Goal: Task Accomplishment & Management: Manage account settings

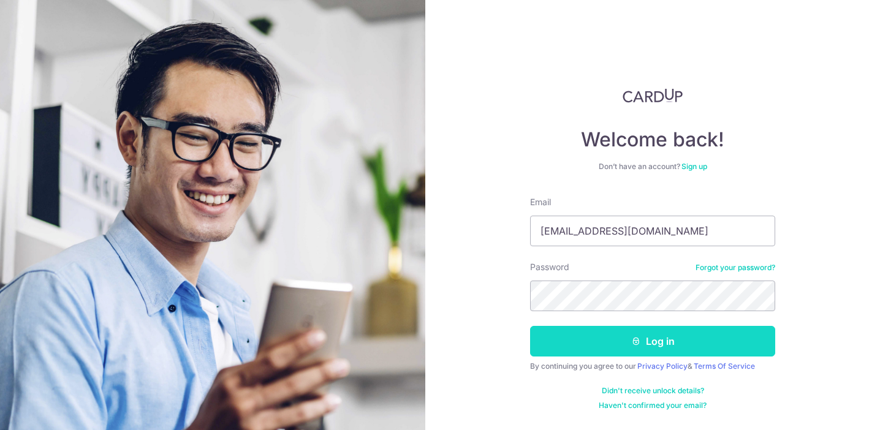
click at [618, 339] on button "Log in" at bounding box center [652, 341] width 245 height 31
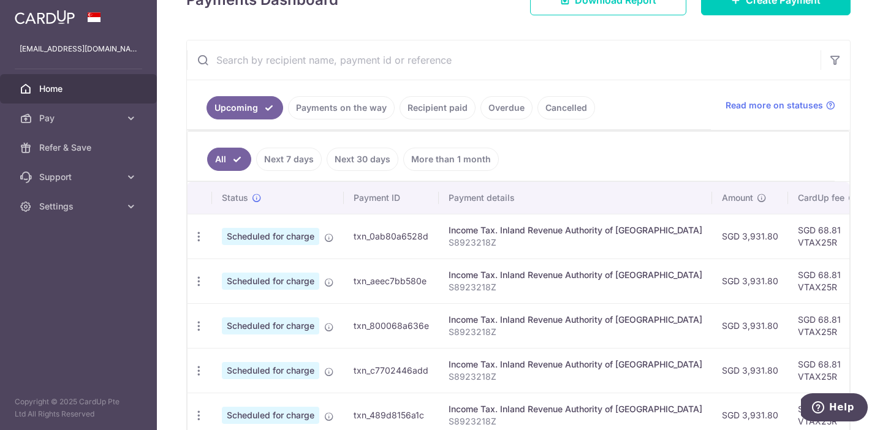
scroll to position [205, 0]
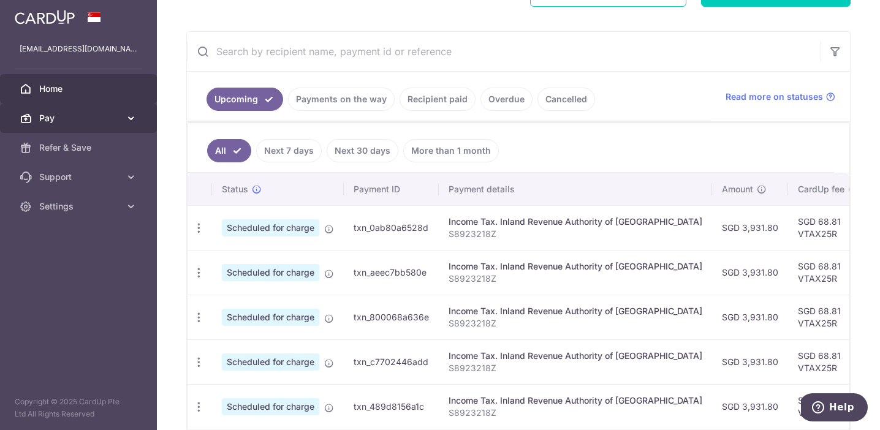
click at [115, 113] on span "Pay" at bounding box center [79, 118] width 81 height 12
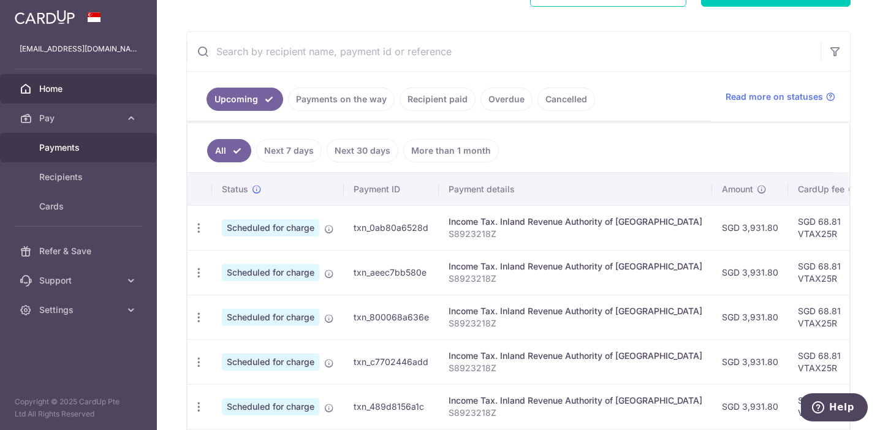
click at [105, 140] on link "Payments" at bounding box center [78, 147] width 157 height 29
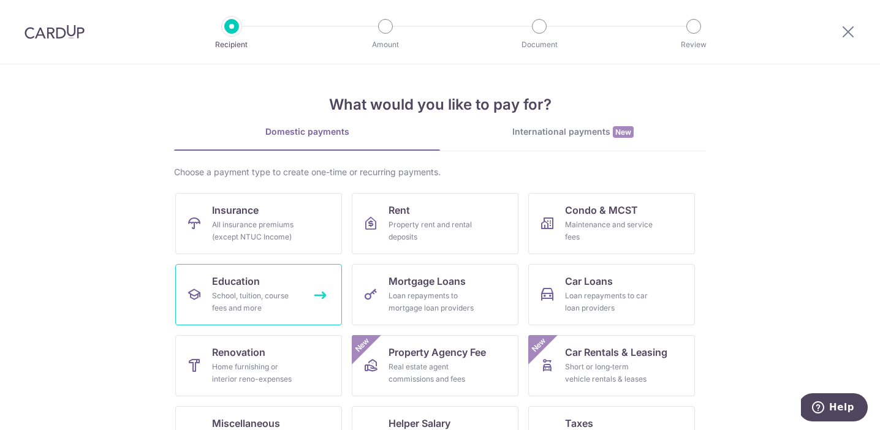
scroll to position [118, 0]
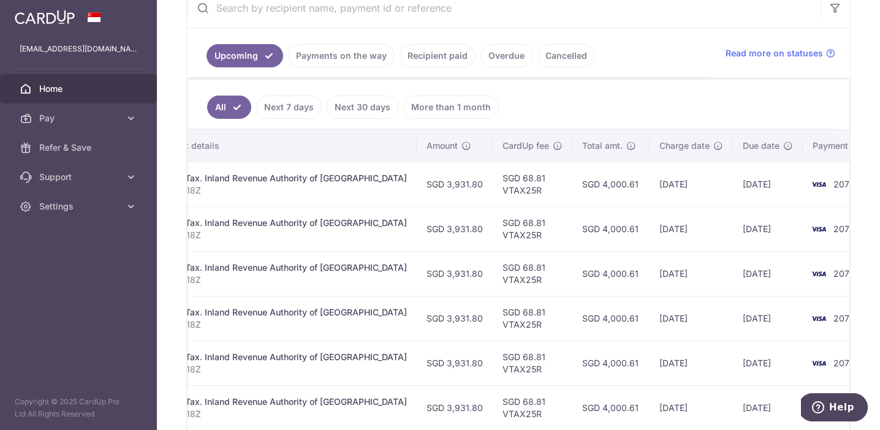
scroll to position [0, 295]
click at [807, 191] on img at bounding box center [819, 184] width 25 height 15
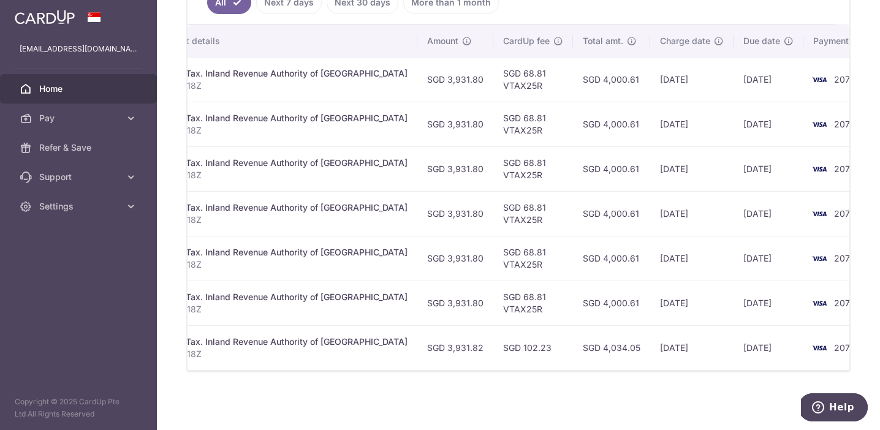
scroll to position [339, 0]
click at [96, 200] on link "Settings" at bounding box center [78, 206] width 157 height 29
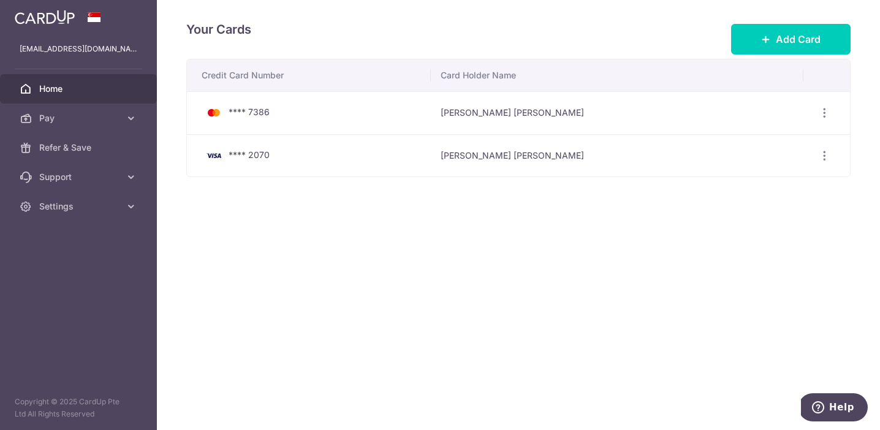
click at [98, 91] on span "Home" at bounding box center [79, 89] width 81 height 12
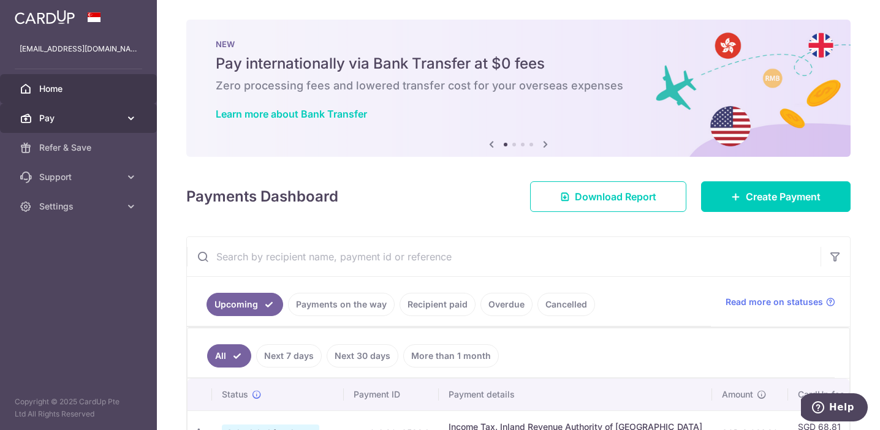
click at [77, 115] on span "Pay" at bounding box center [79, 118] width 81 height 12
